Goal: Information Seeking & Learning: Check status

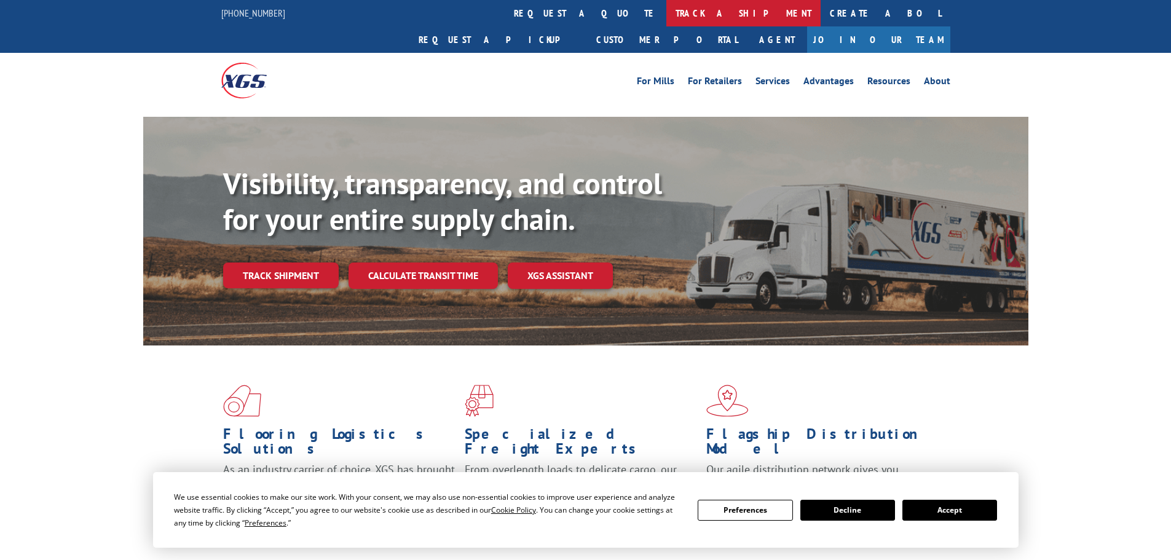
click at [666, 23] on link "track a shipment" at bounding box center [743, 13] width 154 height 26
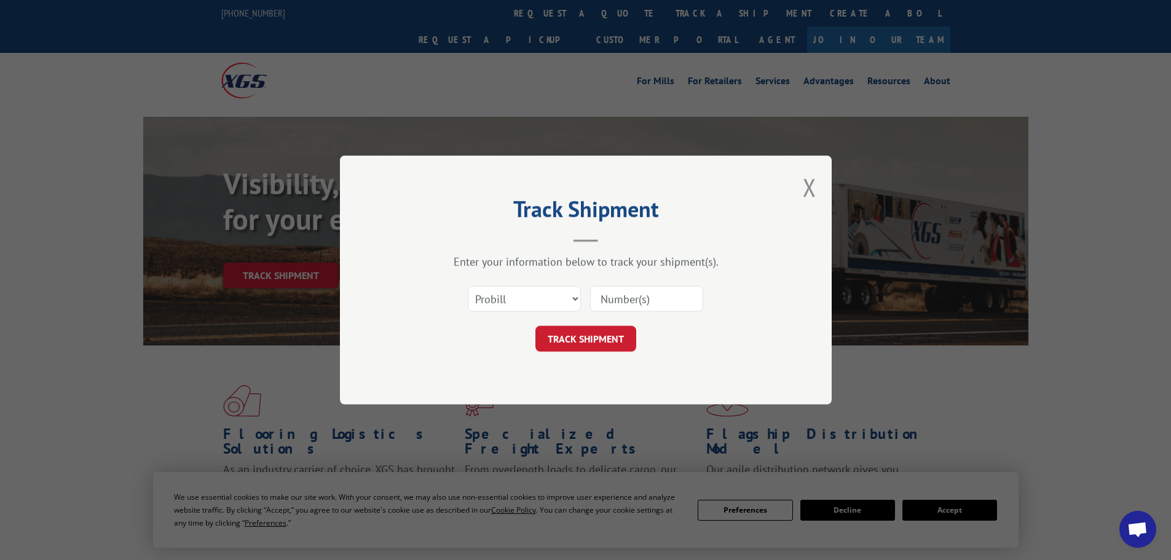
click at [614, 307] on input at bounding box center [646, 299] width 113 height 26
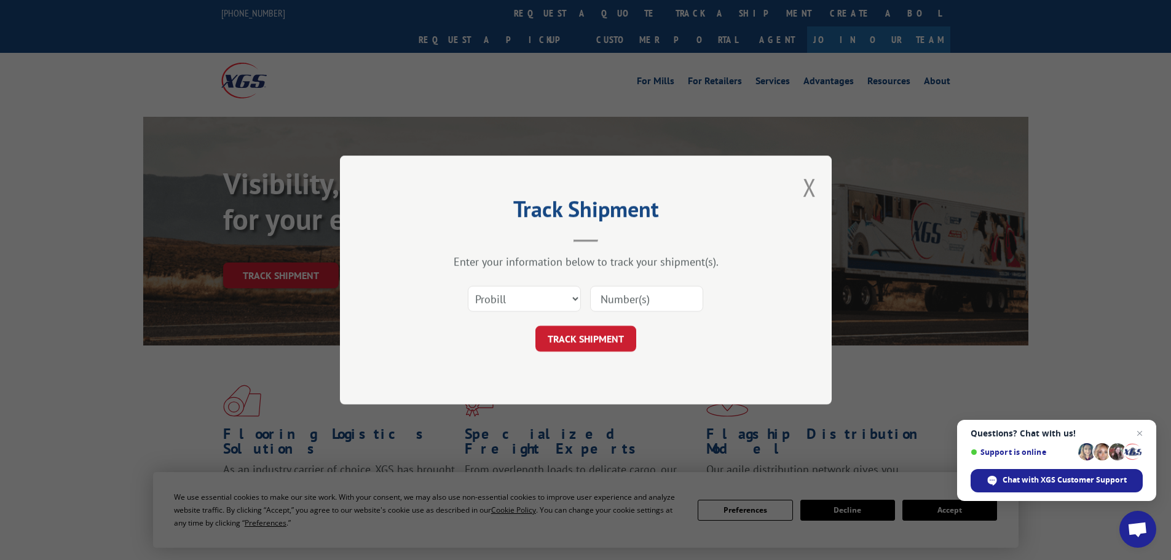
paste input "16331800"
type input "16331800"
click at [602, 340] on button "TRACK SHIPMENT" at bounding box center [585, 339] width 101 height 26
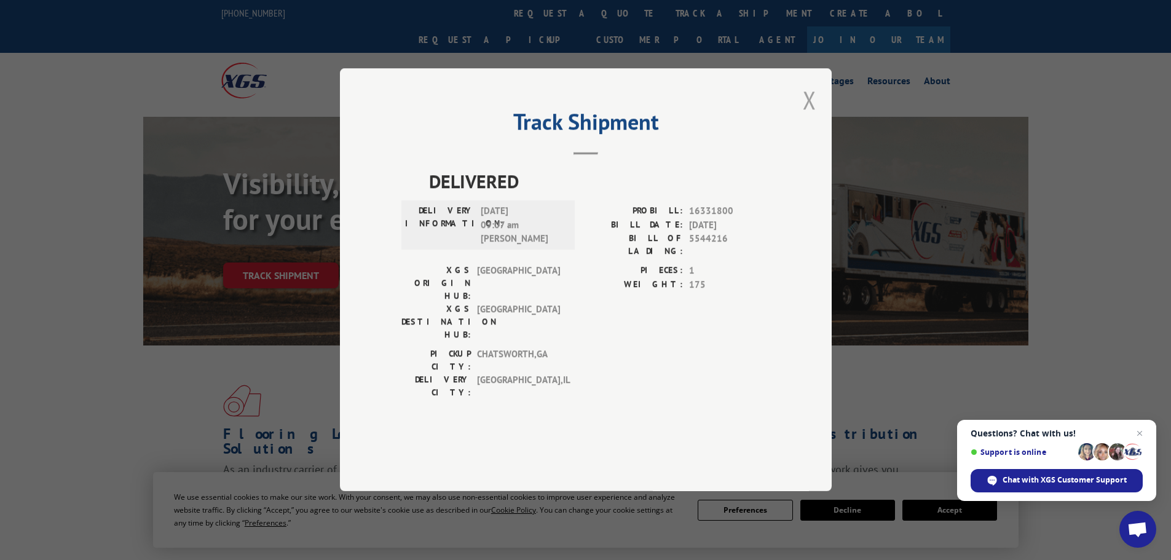
click at [809, 116] on button "Close modal" at bounding box center [809, 100] width 14 height 33
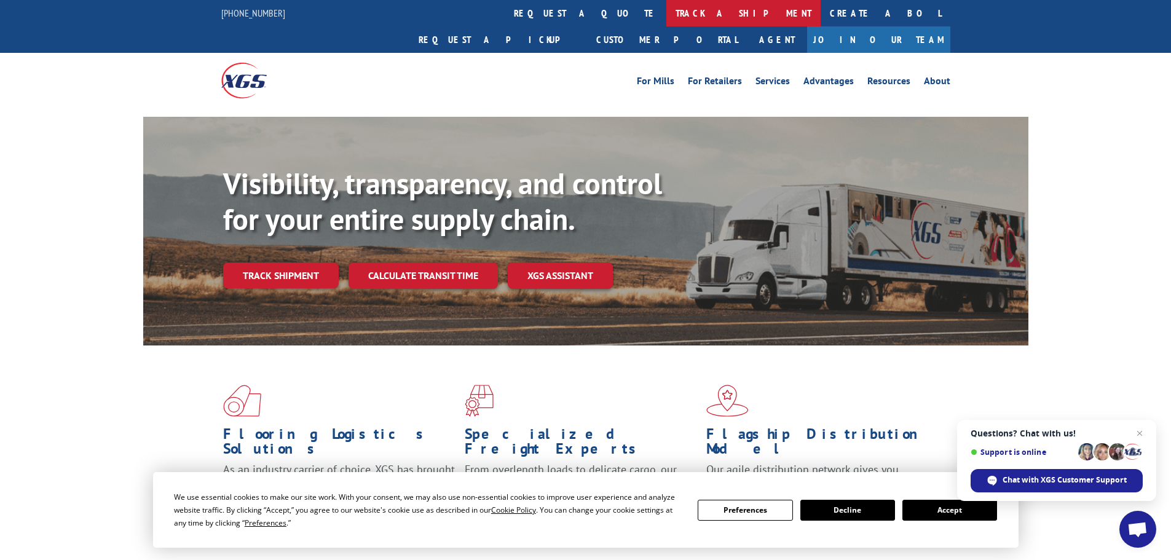
click at [666, 10] on link "track a shipment" at bounding box center [743, 13] width 154 height 26
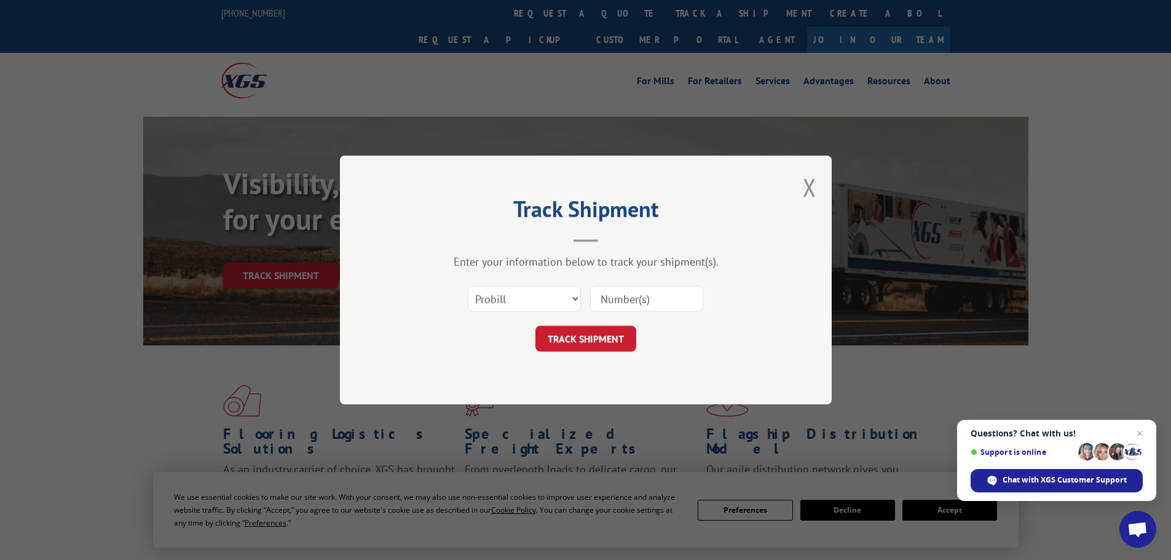
click at [610, 302] on input at bounding box center [646, 299] width 113 height 26
paste input "16331800"
type input "16331800"
click at [579, 342] on button "TRACK SHIPMENT" at bounding box center [585, 339] width 101 height 26
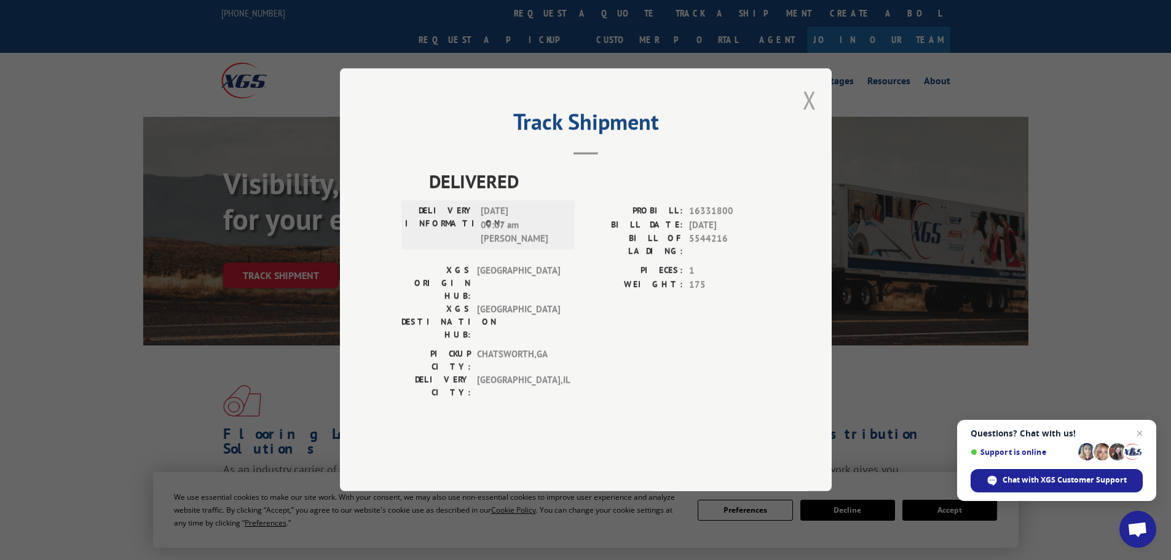
click at [810, 116] on button "Close modal" at bounding box center [809, 100] width 14 height 33
